Goal: Information Seeking & Learning: Learn about a topic

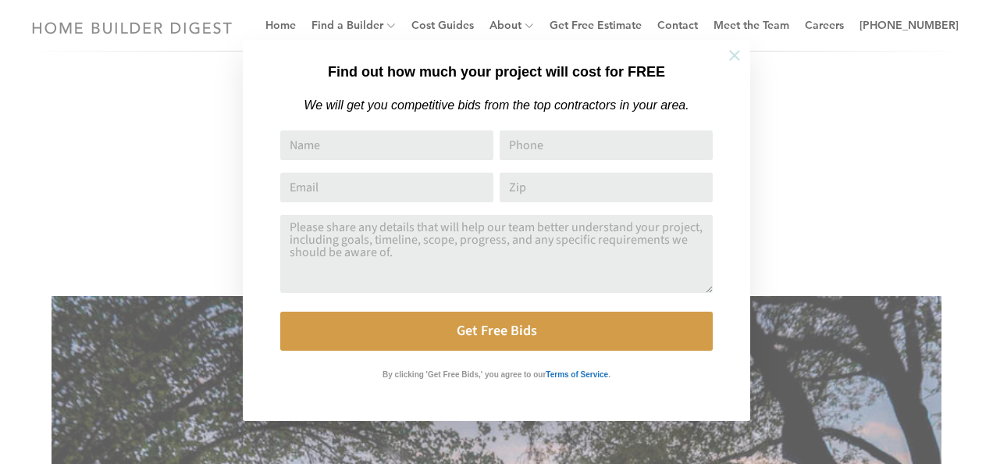
click at [732, 53] on icon at bounding box center [734, 55] width 11 height 11
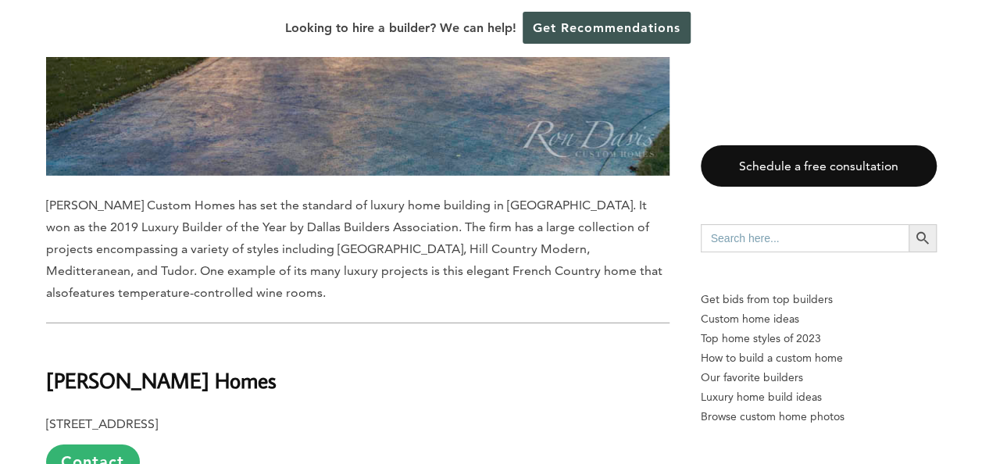
scroll to position [5228, 0]
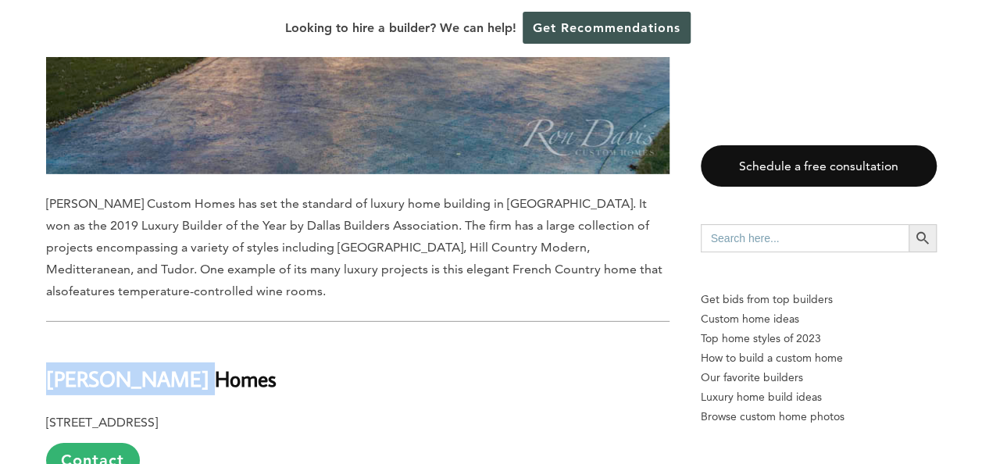
drag, startPoint x: 205, startPoint y: 277, endPoint x: 42, endPoint y: 272, distance: 162.5
copy b "[PERSON_NAME] Homes"
